Goal: Transaction & Acquisition: Purchase product/service

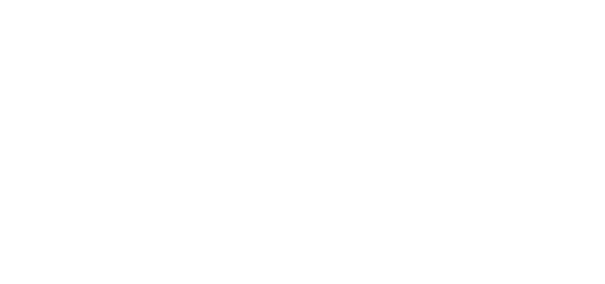
select select "FR"
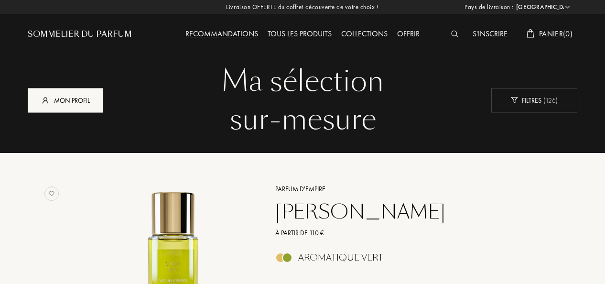
click at [63, 92] on div "Mon profil" at bounding box center [65, 100] width 75 height 24
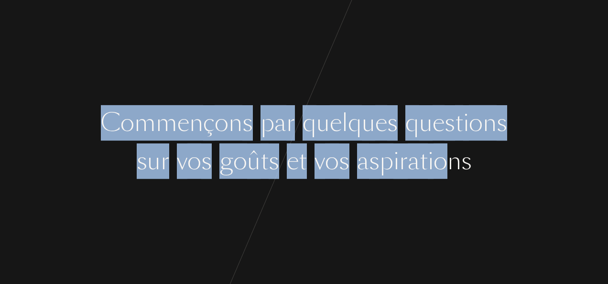
drag, startPoint x: 0, startPoint y: 0, endPoint x: 445, endPoint y: 157, distance: 472.1
click at [445, 157] on div "C o m m e n ç o n s p a r q u e l q u e s q u e s t i o n s s u r v o s g o û t…" at bounding box center [304, 142] width 608 height 284
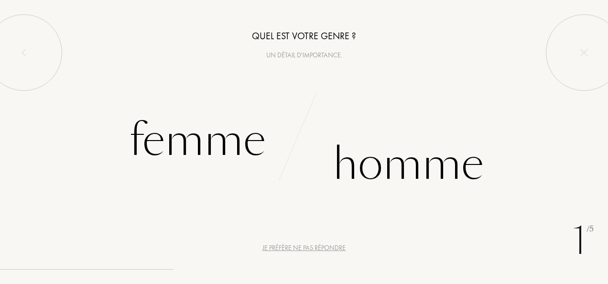
drag, startPoint x: 445, startPoint y: 157, endPoint x: 442, endPoint y: 234, distance: 77.5
click at [442, 234] on div "C o m m e n ç o n s p a r q u e l q u e s q u e s t i o n s s u r v o s g o û t…" at bounding box center [304, 142] width 608 height 284
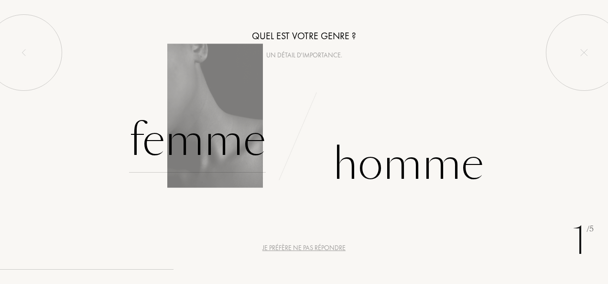
click at [233, 145] on div "Femme" at bounding box center [197, 140] width 137 height 65
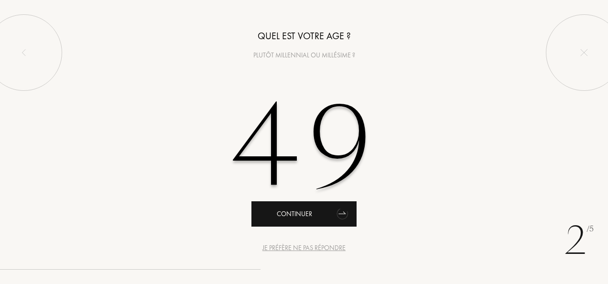
type input "49"
click at [322, 217] on div "Continuer" at bounding box center [303, 213] width 105 height 25
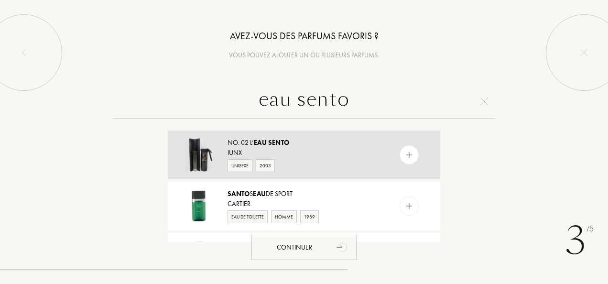
type input "eau sento"
click at [310, 141] on div "No. 02 L’ Eau Sento" at bounding box center [303, 143] width 152 height 10
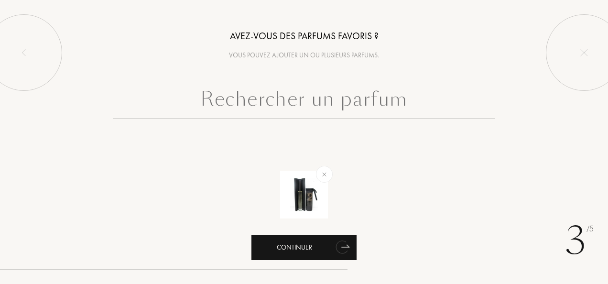
click at [338, 241] on icon "animation" at bounding box center [342, 246] width 19 height 19
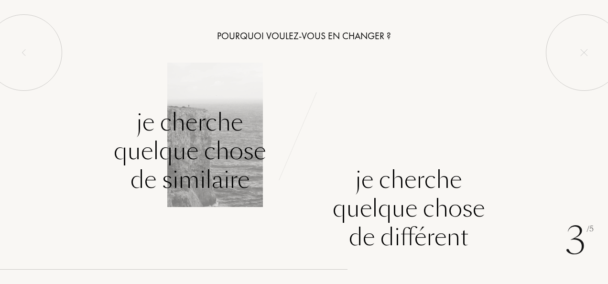
click at [204, 138] on div "Je cherche quelque chose de similaire" at bounding box center [190, 151] width 152 height 86
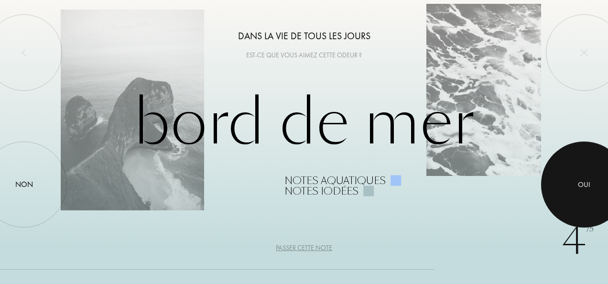
click at [583, 191] on div at bounding box center [584, 184] width 86 height 86
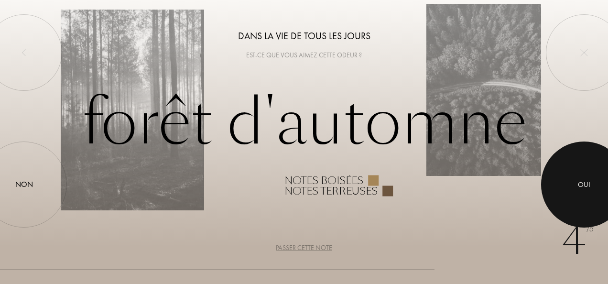
click at [583, 191] on div at bounding box center [584, 184] width 86 height 86
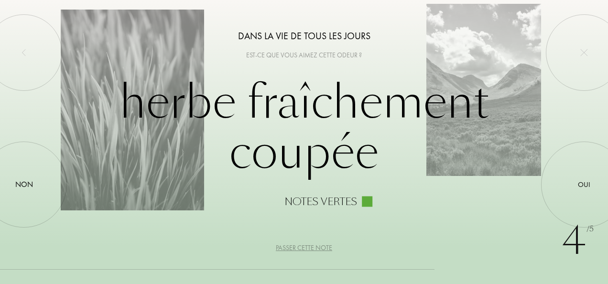
click at [302, 245] on div "Passer cette note" at bounding box center [304, 248] width 56 height 10
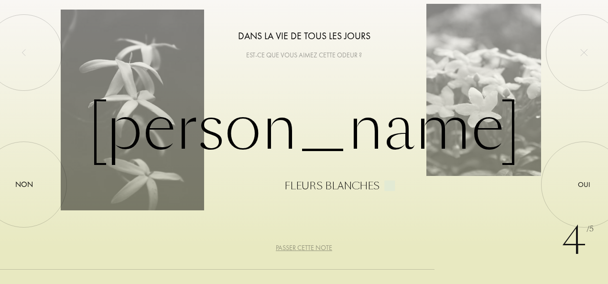
click at [302, 245] on div "Passer cette note" at bounding box center [304, 248] width 56 height 10
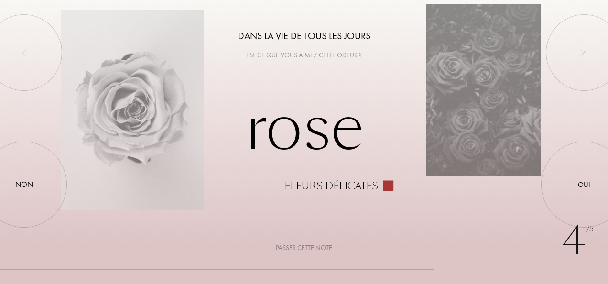
click at [302, 245] on div "Passer cette note" at bounding box center [304, 248] width 56 height 10
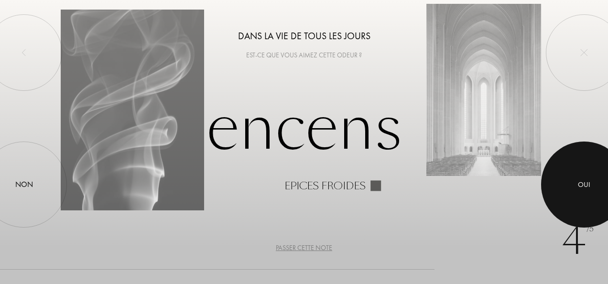
click at [596, 183] on div at bounding box center [584, 184] width 86 height 86
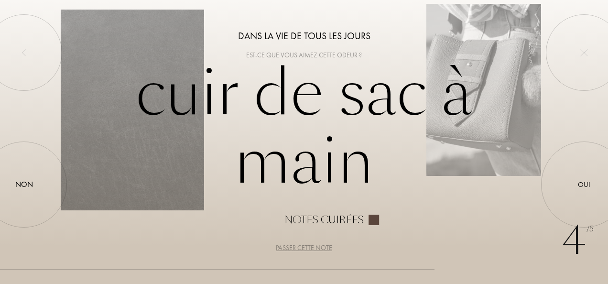
click at [309, 244] on div "Passer cette note" at bounding box center [304, 248] width 56 height 10
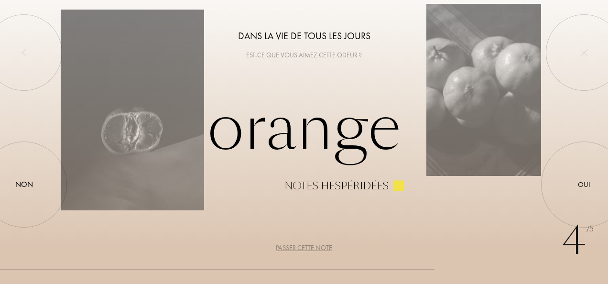
click at [295, 247] on div "Passer cette note" at bounding box center [304, 248] width 56 height 10
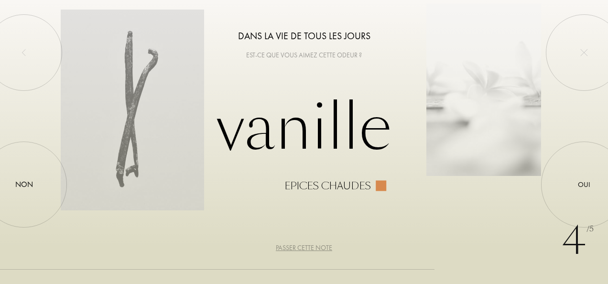
click at [295, 247] on div "Passer cette note" at bounding box center [304, 248] width 56 height 10
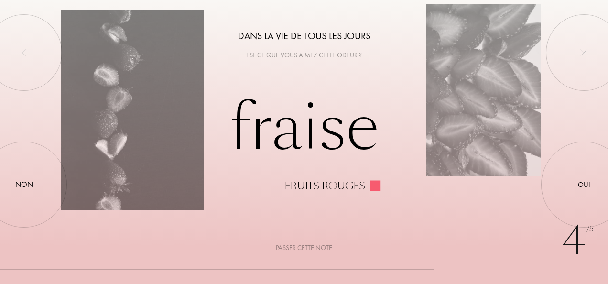
click at [295, 247] on div "Passer cette note" at bounding box center [304, 248] width 56 height 10
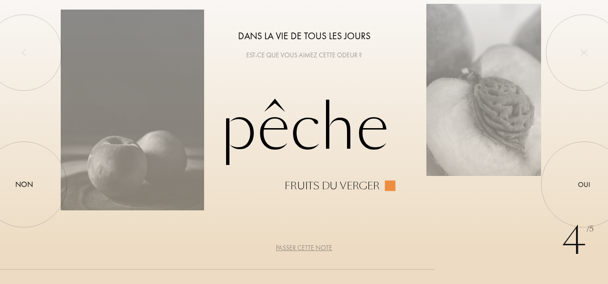
click at [295, 247] on div "Passer cette note" at bounding box center [304, 248] width 56 height 10
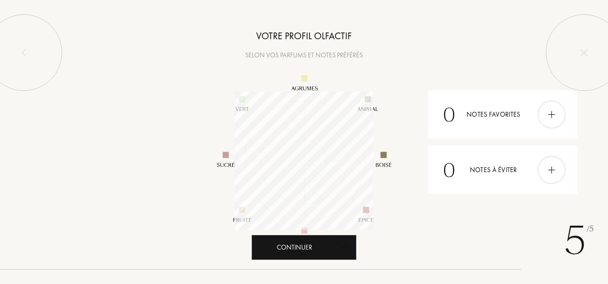
scroll to position [139, 139]
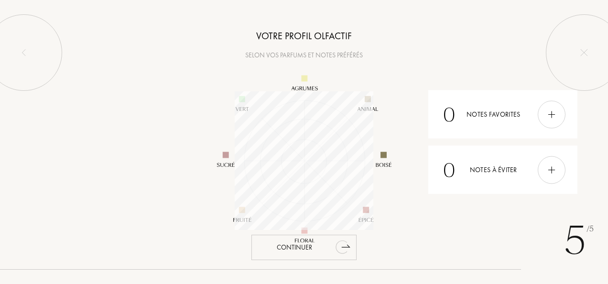
click at [343, 251] on icon "animation" at bounding box center [341, 246] width 12 height 13
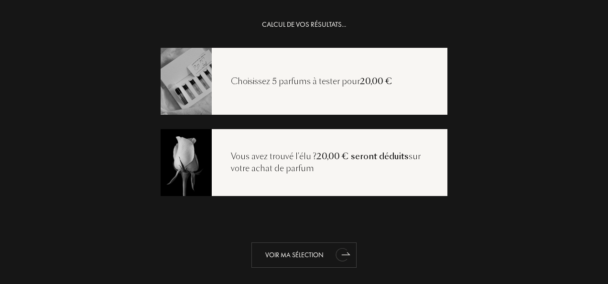
click at [300, 257] on div "Voir ma sélection" at bounding box center [303, 254] width 105 height 25
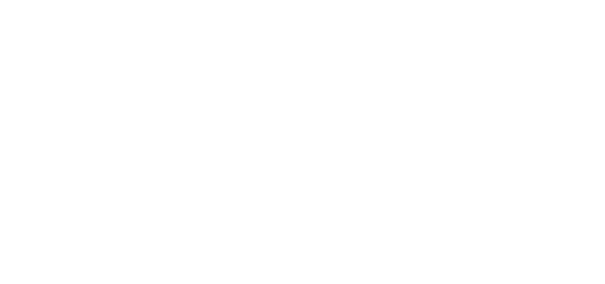
select select "FR"
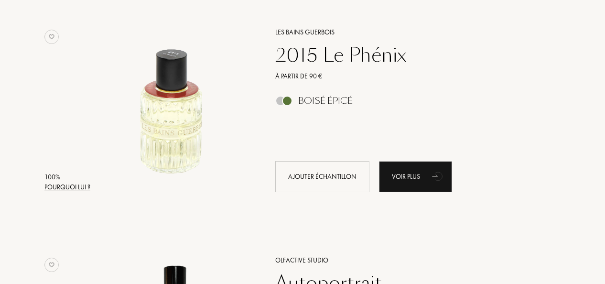
scroll to position [163, 0]
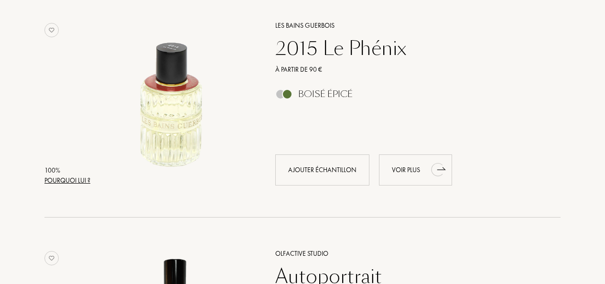
click at [395, 174] on div "Voir plus" at bounding box center [415, 169] width 73 height 31
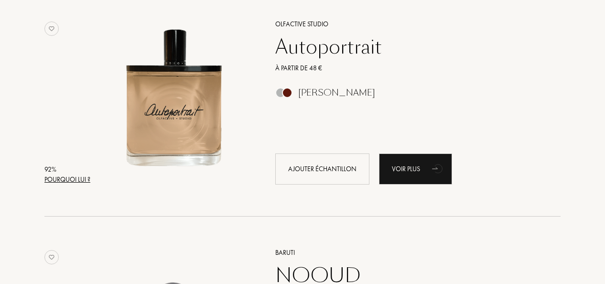
scroll to position [421, 0]
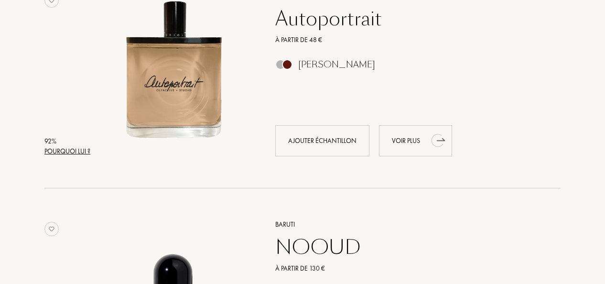
click at [410, 139] on div "Voir plus" at bounding box center [415, 140] width 73 height 31
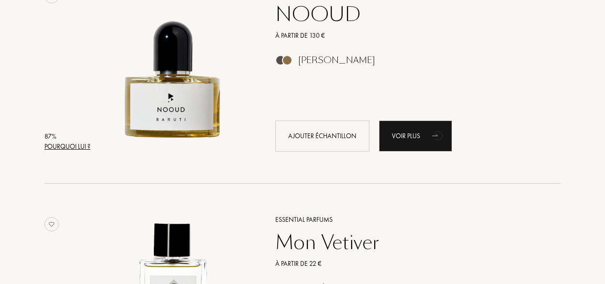
scroll to position [663, 0]
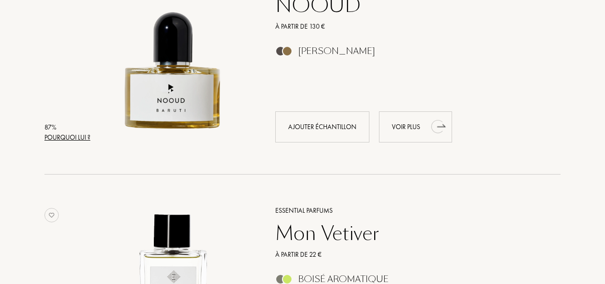
click at [407, 131] on div "Voir plus" at bounding box center [415, 126] width 73 height 31
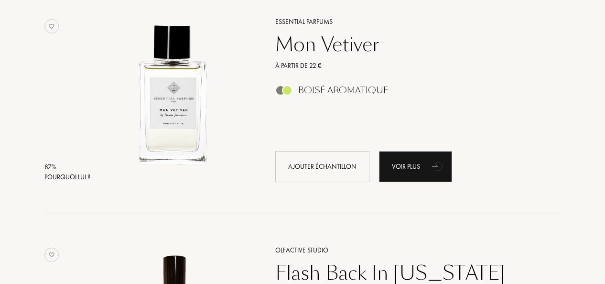
scroll to position [855, 0]
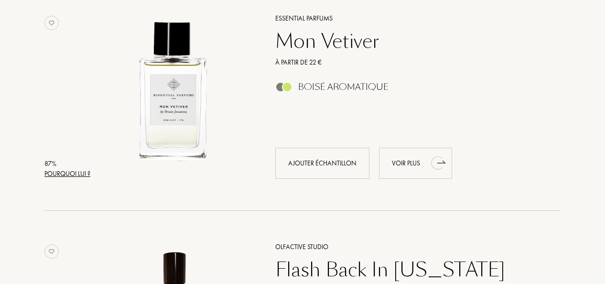
click at [419, 162] on div "Voir plus" at bounding box center [415, 163] width 73 height 31
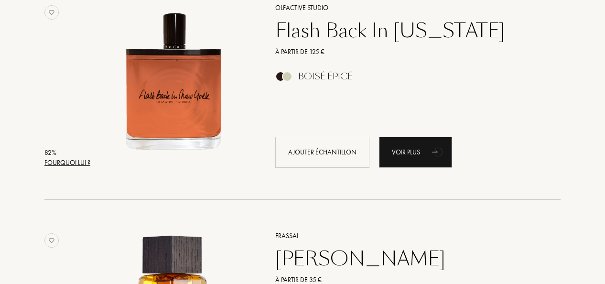
scroll to position [1096, 0]
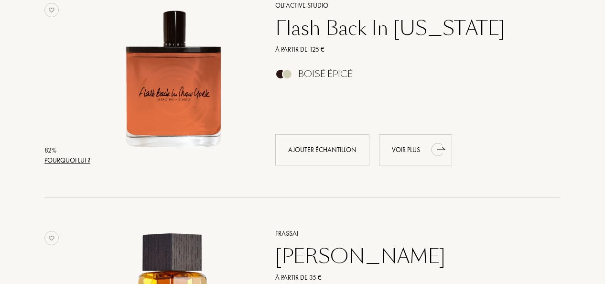
click at [407, 149] on div "Voir plus" at bounding box center [415, 149] width 73 height 31
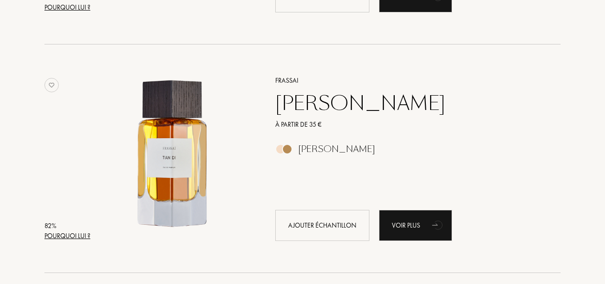
scroll to position [1268, 0]
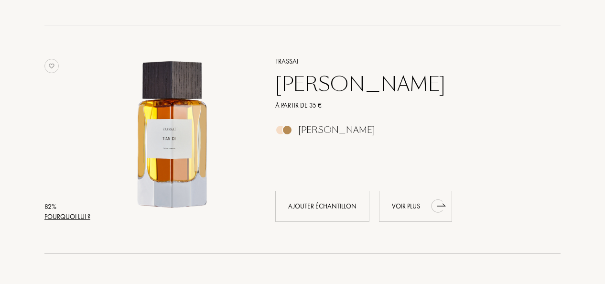
click at [403, 205] on div "Voir plus" at bounding box center [415, 206] width 73 height 31
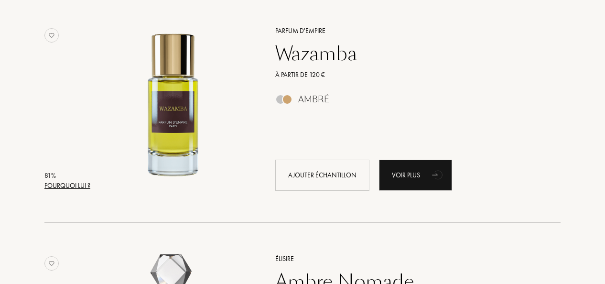
scroll to position [1533, 0]
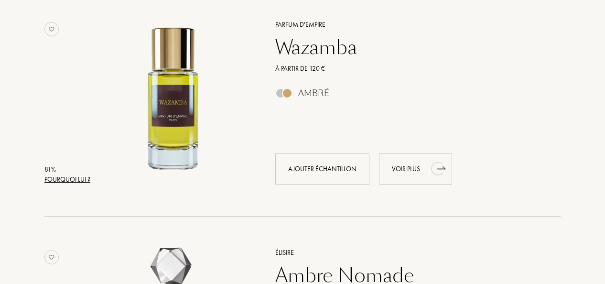
click at [439, 177] on icon "animation" at bounding box center [438, 168] width 19 height 19
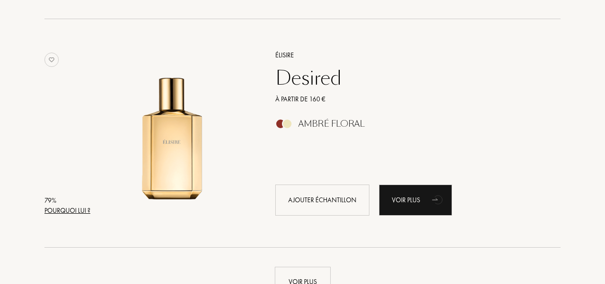
scroll to position [2197, 0]
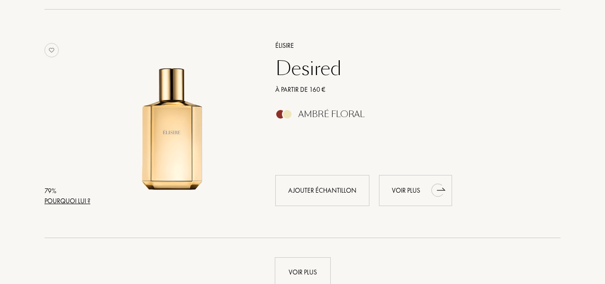
click at [416, 191] on div "Voir plus" at bounding box center [415, 190] width 73 height 31
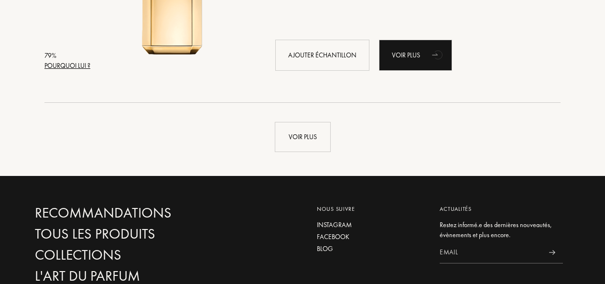
scroll to position [2325, 0]
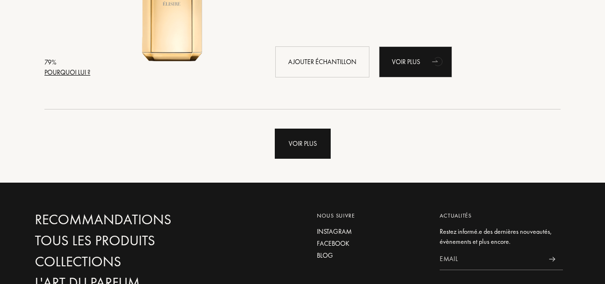
click at [303, 149] on div "Voir plus" at bounding box center [303, 144] width 56 height 30
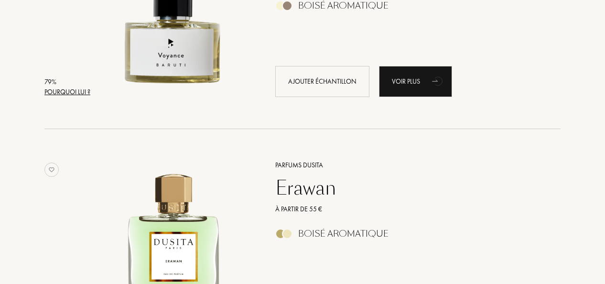
scroll to position [2528, 0]
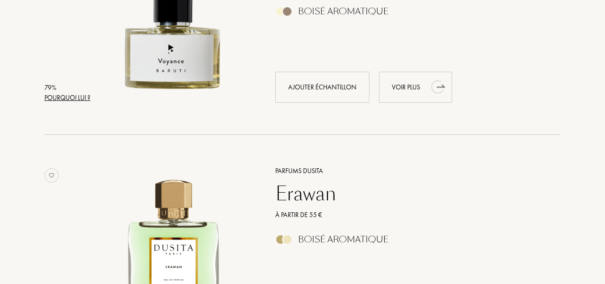
click at [422, 91] on div "Voir plus" at bounding box center [415, 87] width 73 height 31
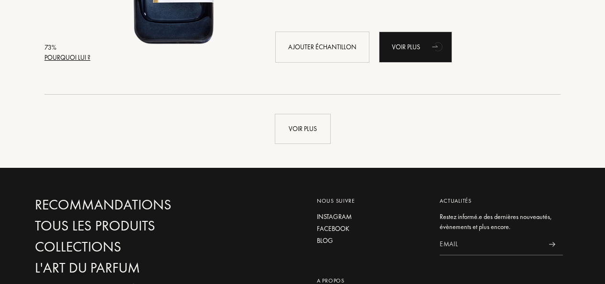
scroll to position [4628, 0]
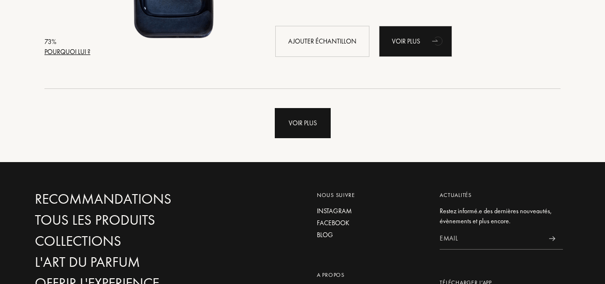
click at [317, 128] on div "Voir plus" at bounding box center [303, 123] width 56 height 30
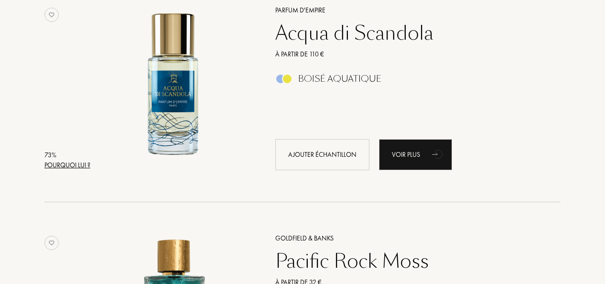
scroll to position [4849, 0]
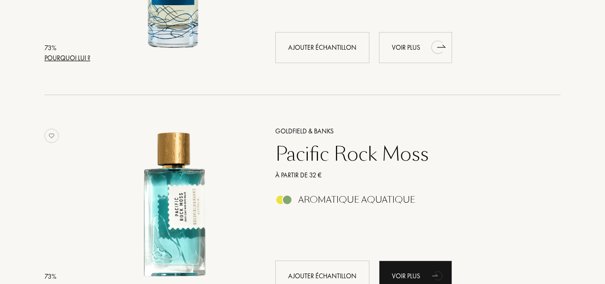
click at [412, 52] on div "Voir plus" at bounding box center [415, 47] width 73 height 31
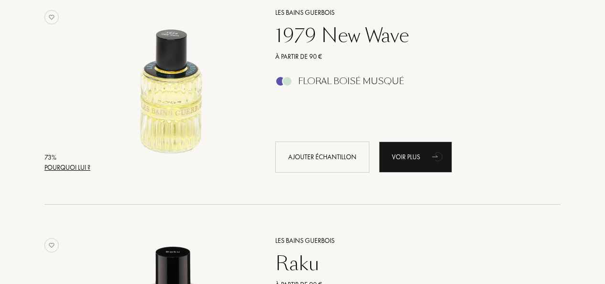
scroll to position [5197, 0]
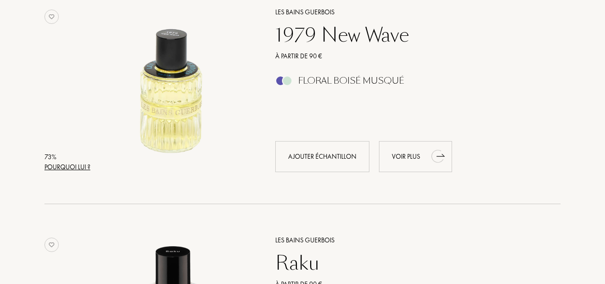
click at [423, 161] on div "Voir plus" at bounding box center [415, 156] width 73 height 31
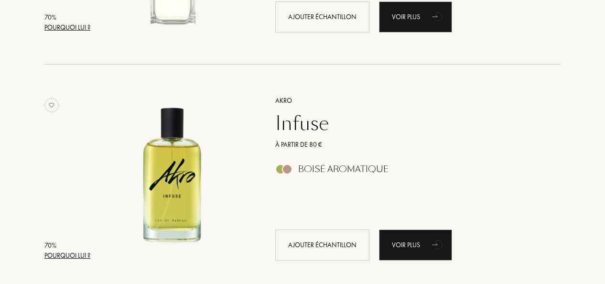
scroll to position [6496, 0]
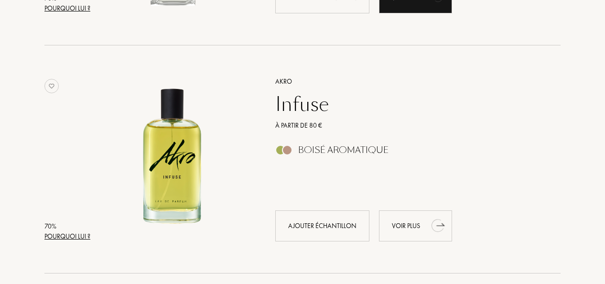
click at [411, 226] on div "Voir plus" at bounding box center [415, 225] width 73 height 31
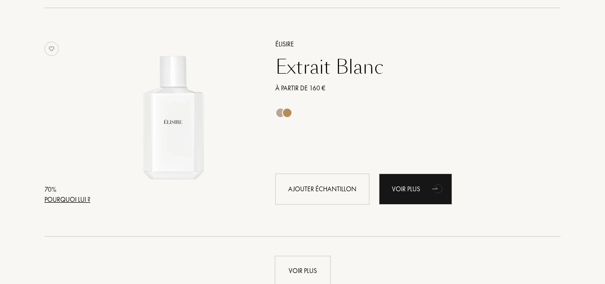
scroll to position [6764, 0]
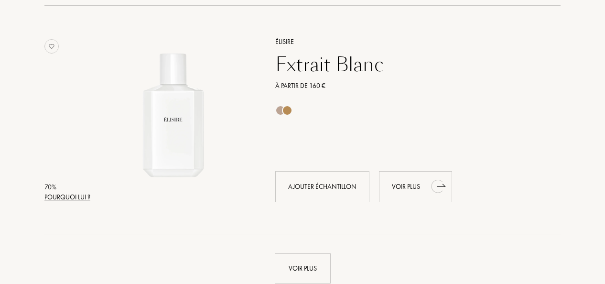
click at [416, 180] on div "Voir plus" at bounding box center [415, 186] width 73 height 31
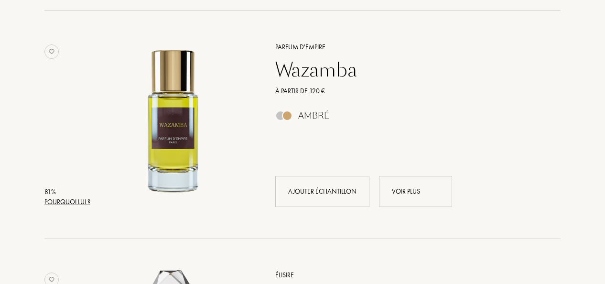
scroll to position [1491, 0]
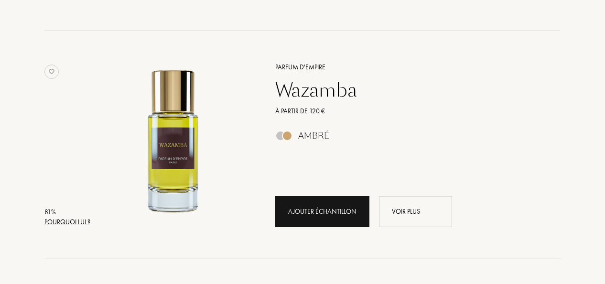
click at [343, 212] on div "Ajouter échantillon" at bounding box center [322, 211] width 94 height 31
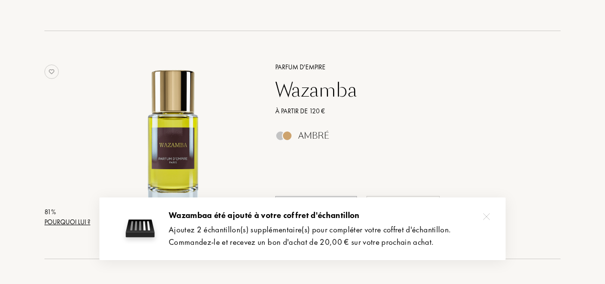
click at [485, 217] on img at bounding box center [486, 216] width 7 height 7
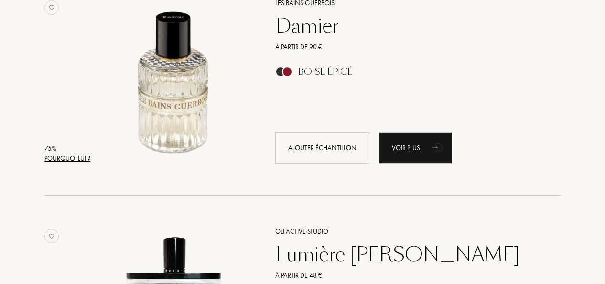
scroll to position [4114, 0]
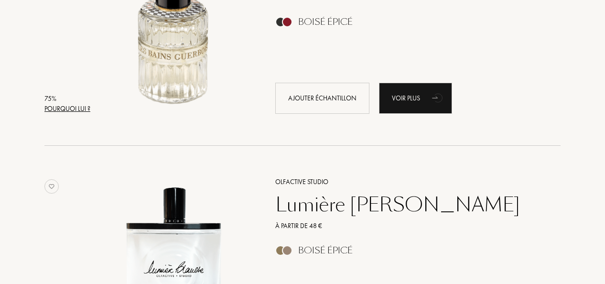
drag, startPoint x: 604, startPoint y: 163, endPoint x: 604, endPoint y: 178, distance: 14.3
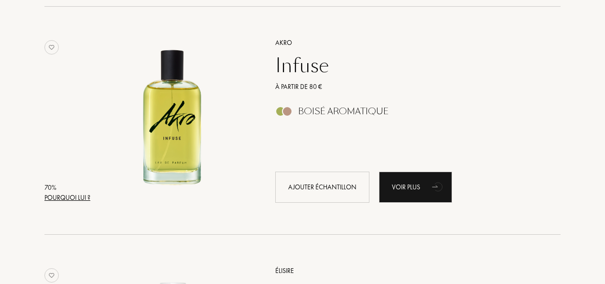
scroll to position [6618, 0]
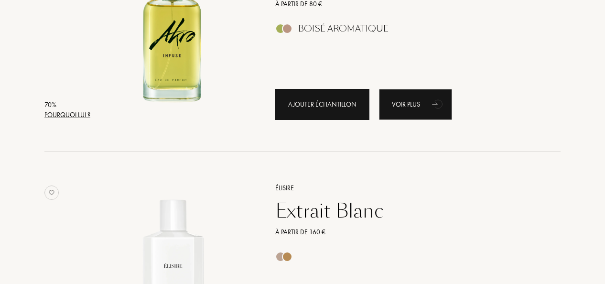
click at [315, 105] on div "Ajouter échantillon" at bounding box center [322, 104] width 94 height 31
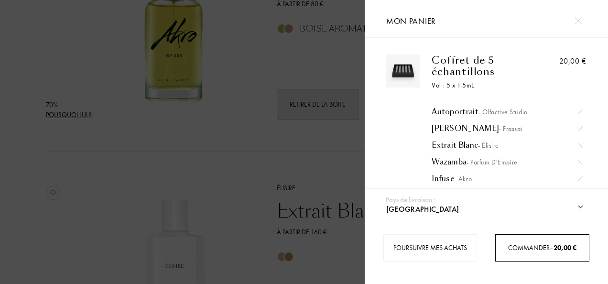
click at [526, 248] on span "Commander – 20,00 €" at bounding box center [542, 247] width 68 height 9
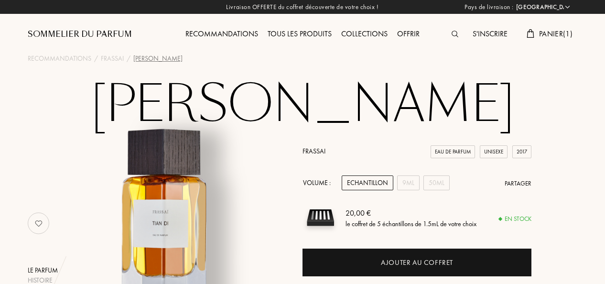
select select "FR"
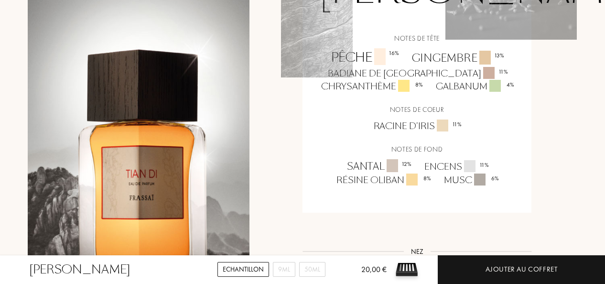
scroll to position [777, 0]
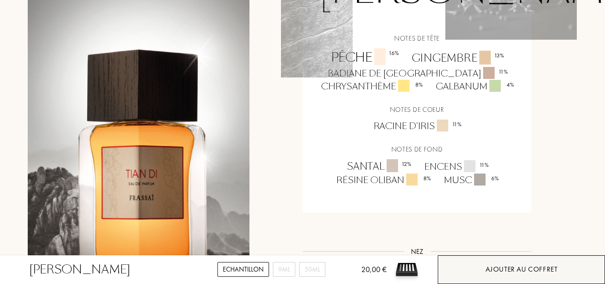
click at [514, 271] on div "Ajouter au coffret" at bounding box center [521, 269] width 72 height 11
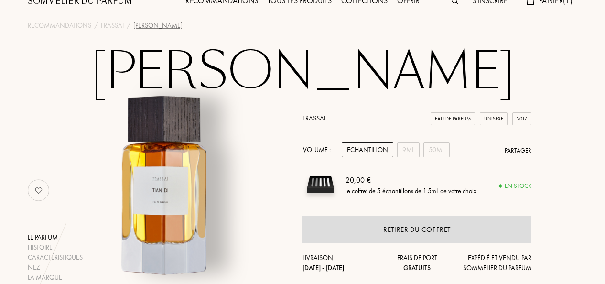
scroll to position [0, 0]
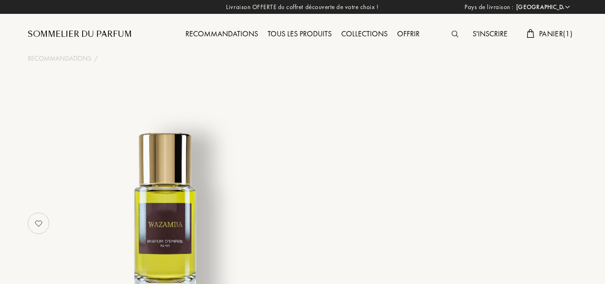
select select "FR"
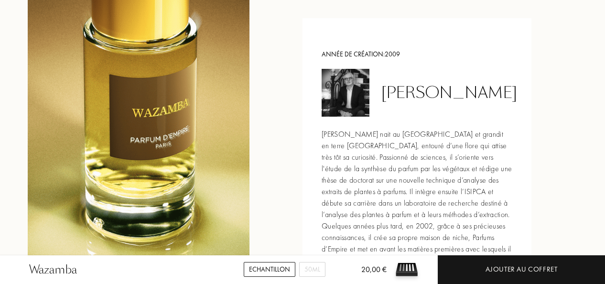
scroll to position [1223, 0]
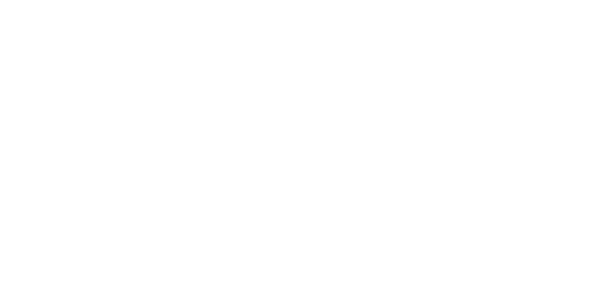
select select "FR"
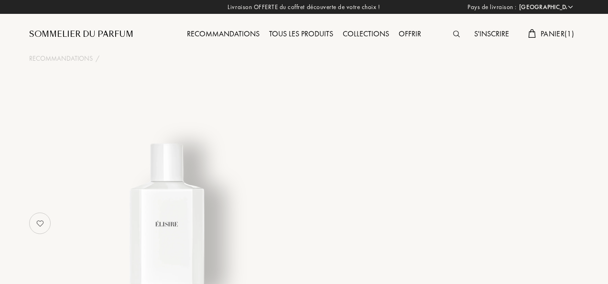
select select "FR"
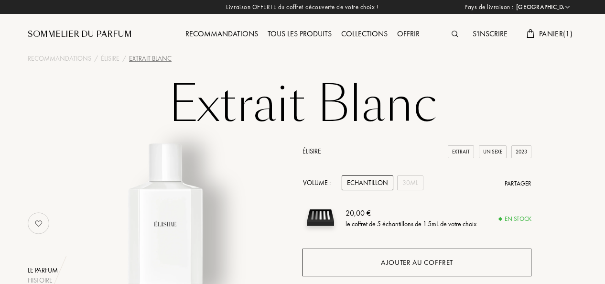
click at [410, 261] on div "Ajouter au coffret" at bounding box center [417, 262] width 72 height 11
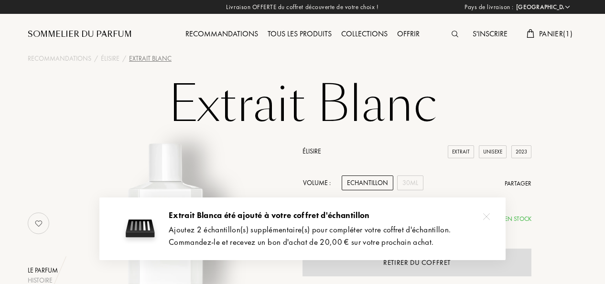
click at [485, 215] on img at bounding box center [486, 216] width 7 height 7
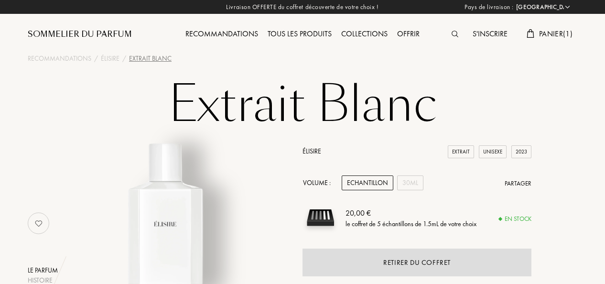
click at [546, 32] on span "Panier ( 1 )" at bounding box center [555, 34] width 33 height 10
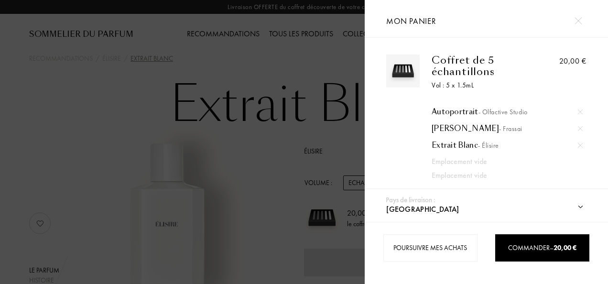
click at [579, 21] on img at bounding box center [577, 20] width 7 height 7
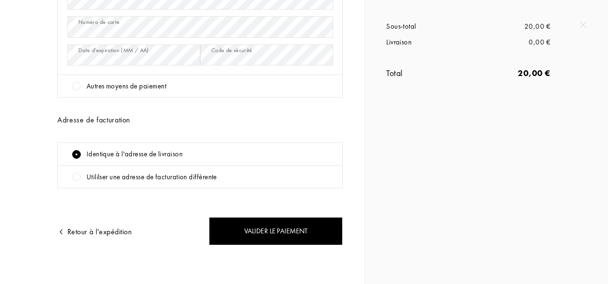
scroll to position [252, 0]
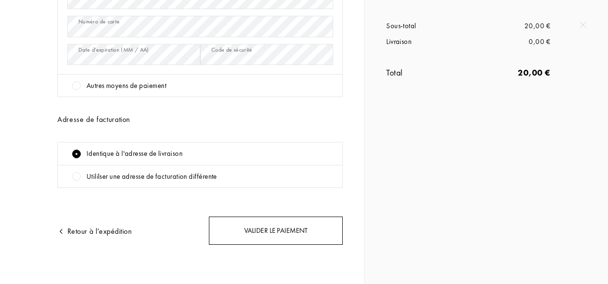
click at [286, 234] on div "Valider le paiement" at bounding box center [276, 230] width 134 height 28
